Goal: Task Accomplishment & Management: Use online tool/utility

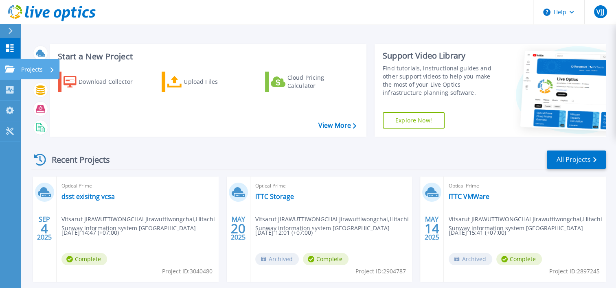
click at [39, 72] on p "Projects" at bounding box center [32, 69] width 22 height 21
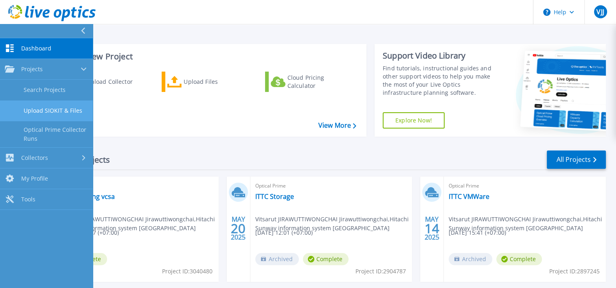
click at [69, 106] on link "Upload SIOKIT & Files" at bounding box center [46, 111] width 93 height 21
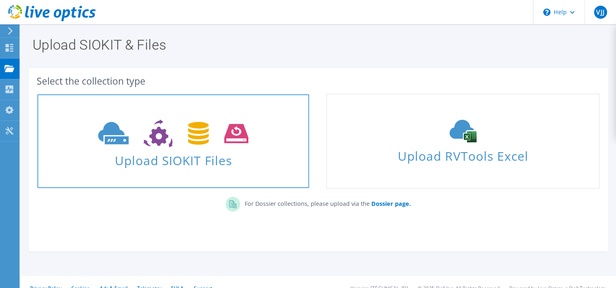
click at [205, 145] on icon at bounding box center [173, 134] width 150 height 28
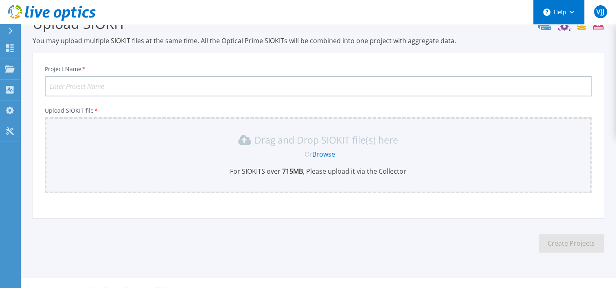
scroll to position [35, 0]
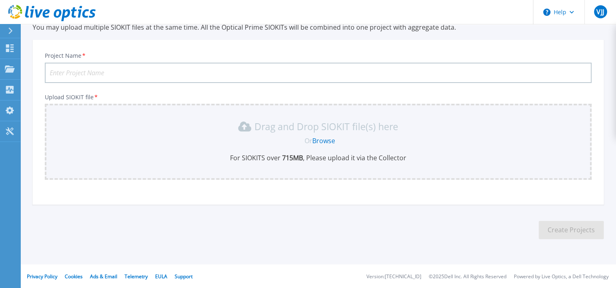
click at [324, 71] on input "Project Name *" at bounding box center [318, 73] width 547 height 20
type input "DSST Existing vSphere"
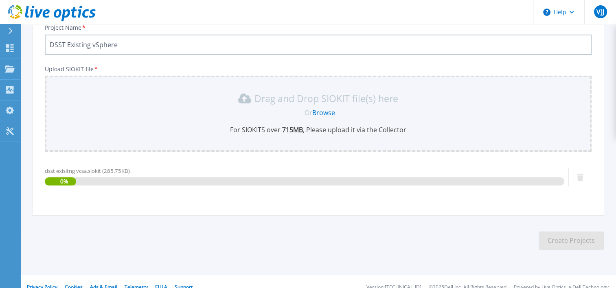
scroll to position [74, 0]
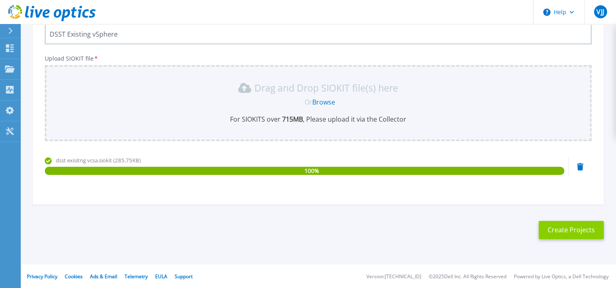
click at [566, 226] on button "Create Projects" at bounding box center [570, 230] width 65 height 18
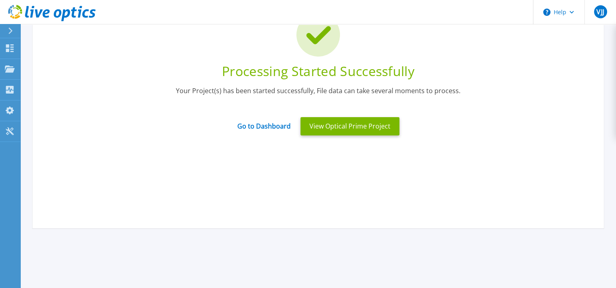
drag, startPoint x: 324, startPoint y: 125, endPoint x: 278, endPoint y: 158, distance: 56.7
click at [265, 167] on div "Processing Started Successfully Your Project(s) has been started successfully, …" at bounding box center [318, 106] width 571 height 244
click at [329, 129] on button "View Optical Prime Project" at bounding box center [349, 126] width 99 height 18
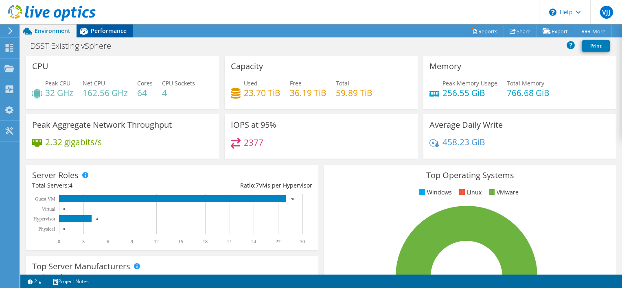
click at [117, 32] on span "Performance" at bounding box center [109, 31] width 36 height 8
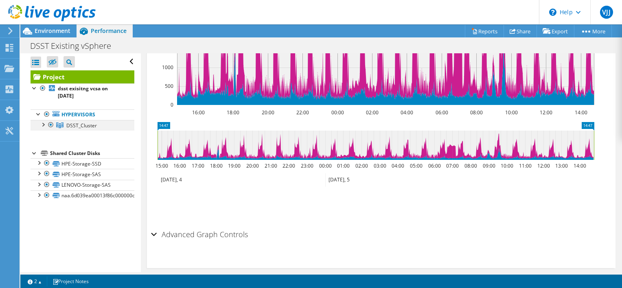
click at [45, 124] on div at bounding box center [43, 124] width 8 height 8
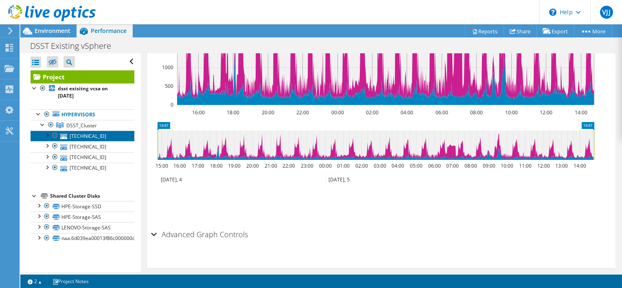
click at [75, 135] on link "[TECHNICAL_ID]" at bounding box center [83, 136] width 104 height 11
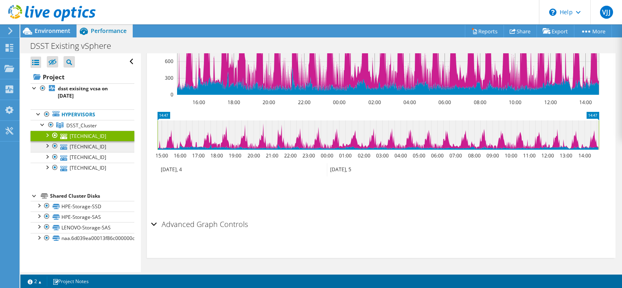
scroll to position [267, 0]
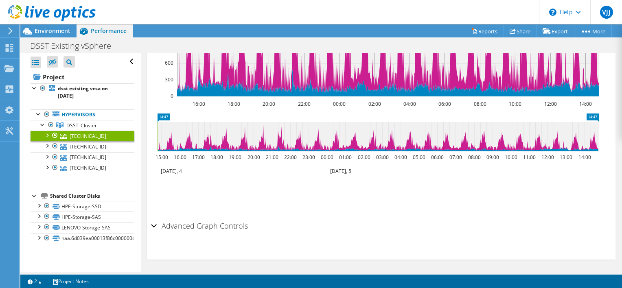
click at [46, 137] on div at bounding box center [47, 135] width 8 height 8
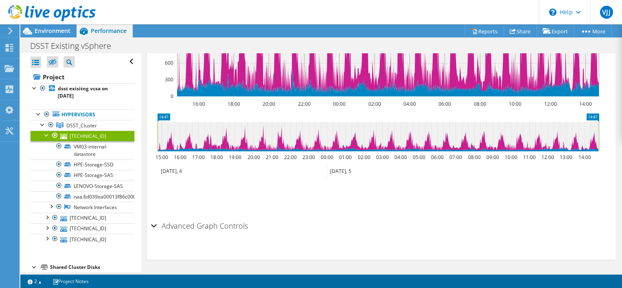
click at [46, 137] on div at bounding box center [47, 135] width 8 height 8
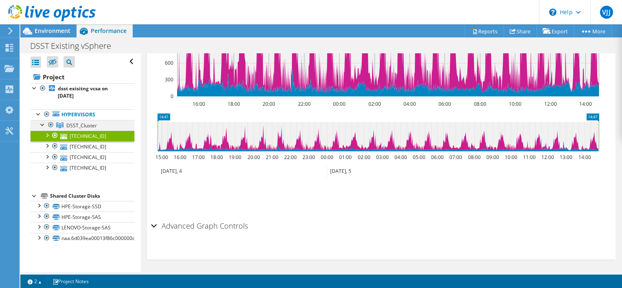
click at [42, 127] on div at bounding box center [43, 124] width 8 height 8
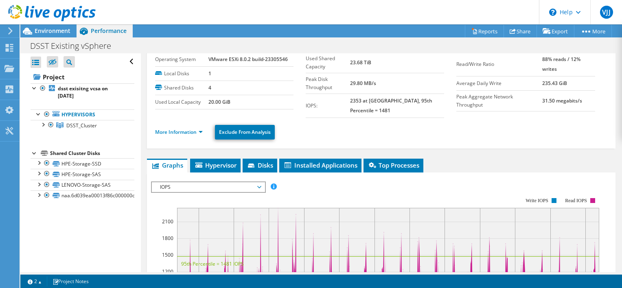
scroll to position [0, 0]
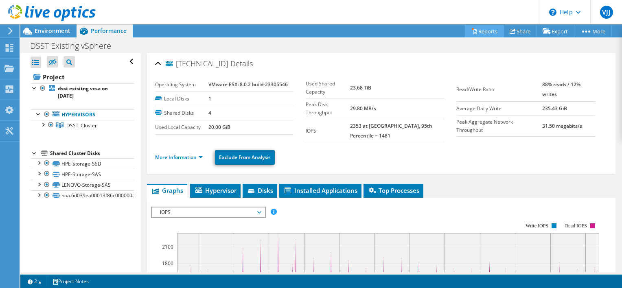
click at [483, 36] on link "Reports" at bounding box center [484, 31] width 39 height 13
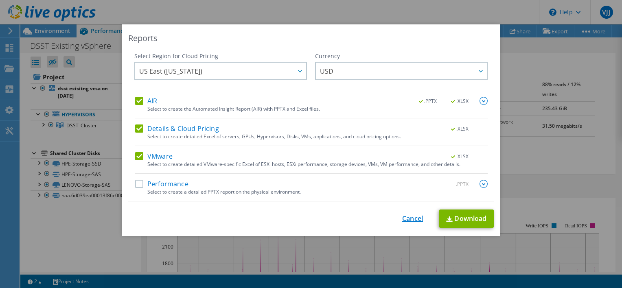
click at [407, 223] on div "This process may take a while, please wait... Cancel Download" at bounding box center [310, 219] width 365 height 18
click at [411, 216] on link "Cancel" at bounding box center [412, 219] width 21 height 8
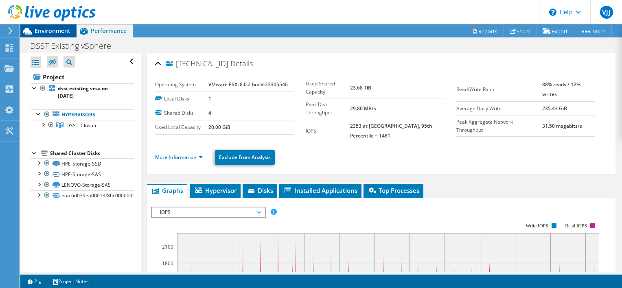
click at [57, 34] on span "Environment" at bounding box center [53, 31] width 36 height 8
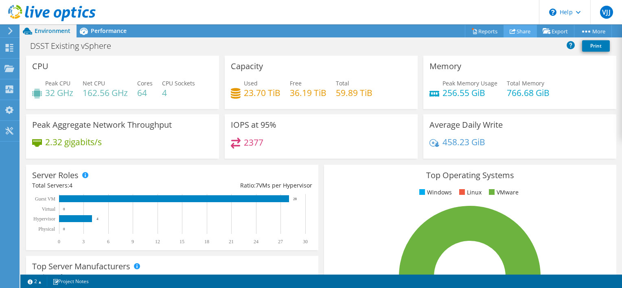
click at [522, 29] on link "Share" at bounding box center [519, 31] width 33 height 13
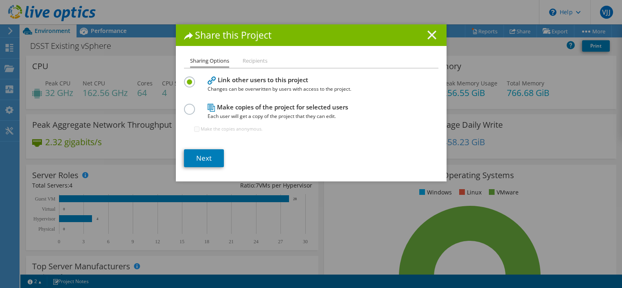
click at [428, 32] on line at bounding box center [432, 35] width 8 height 8
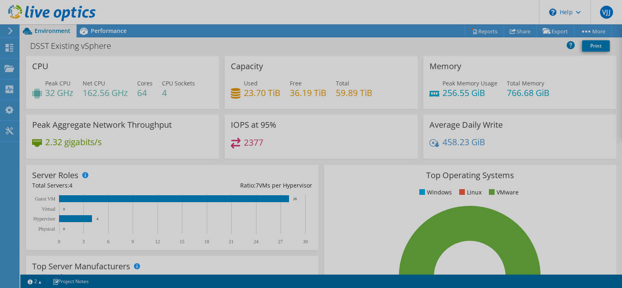
click at [482, 31] on div at bounding box center [311, 144] width 622 height 288
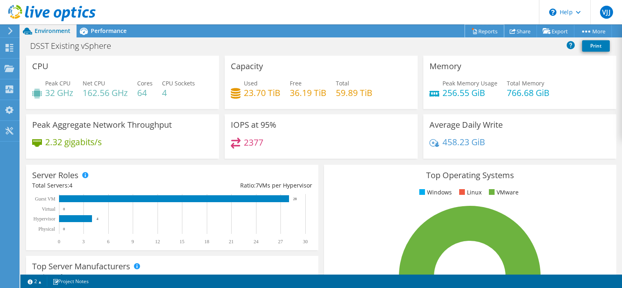
click at [482, 31] on link "Reports" at bounding box center [484, 31] width 39 height 13
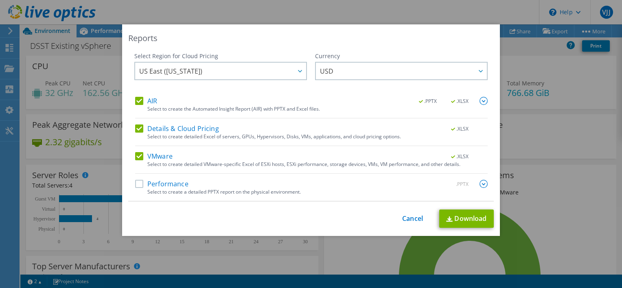
click at [138, 187] on label "Performance" at bounding box center [161, 184] width 53 height 8
click at [0, 0] on input "Performance" at bounding box center [0, 0] width 0 height 0
click at [135, 128] on label "Details & Cloud Pricing" at bounding box center [177, 129] width 84 height 8
click at [0, 0] on input "Details & Cloud Pricing" at bounding box center [0, 0] width 0 height 0
click at [462, 215] on link "Download" at bounding box center [466, 219] width 55 height 18
